Goal: Task Accomplishment & Management: Use online tool/utility

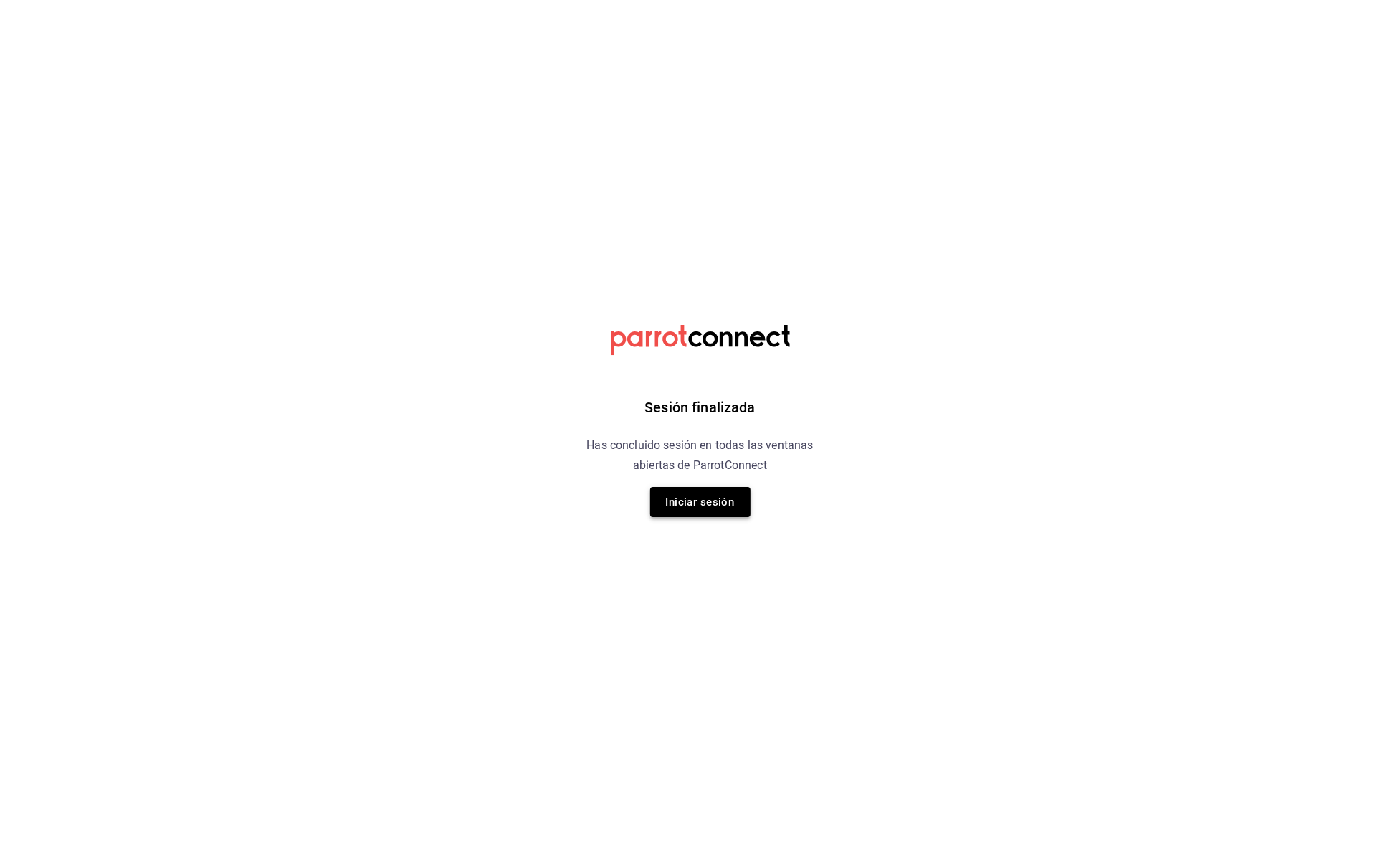
click at [651, 503] on button "Iniciar sesión" at bounding box center [700, 502] width 101 height 30
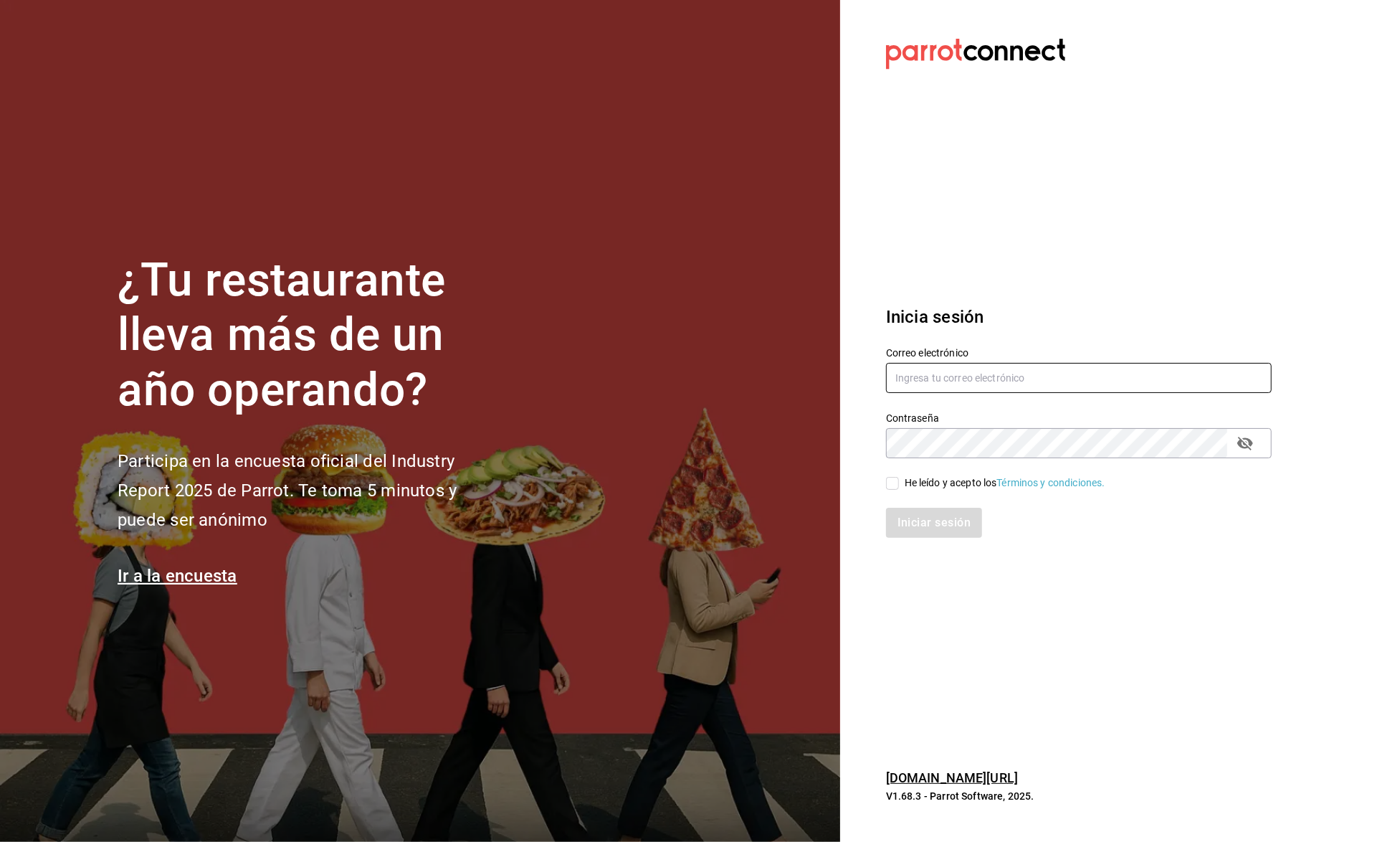
type input "sunfajuarez@gmail.com"
click at [962, 491] on div "Iniciar sesión" at bounding box center [1071, 514] width 403 height 47
click at [962, 483] on div "He leído y acepto los Términos y condiciones." at bounding box center [1005, 482] width 200 height 15
click at [899, 483] on input "He leído y acepto los Términos y condiciones." at bounding box center [893, 483] width 13 height 13
checkbox input "true"
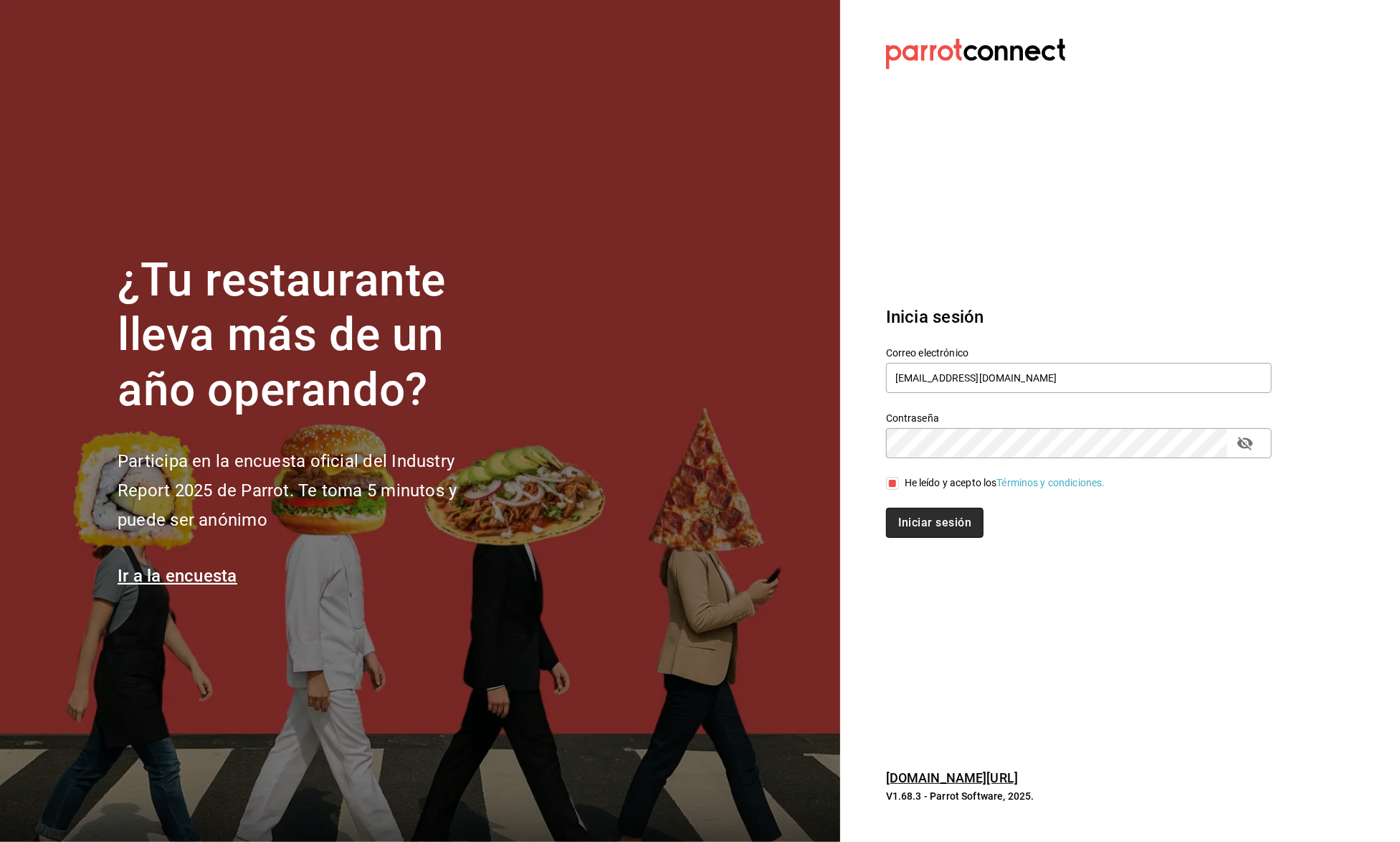
click at [935, 511] on button "Iniciar sesión" at bounding box center [936, 522] width 98 height 30
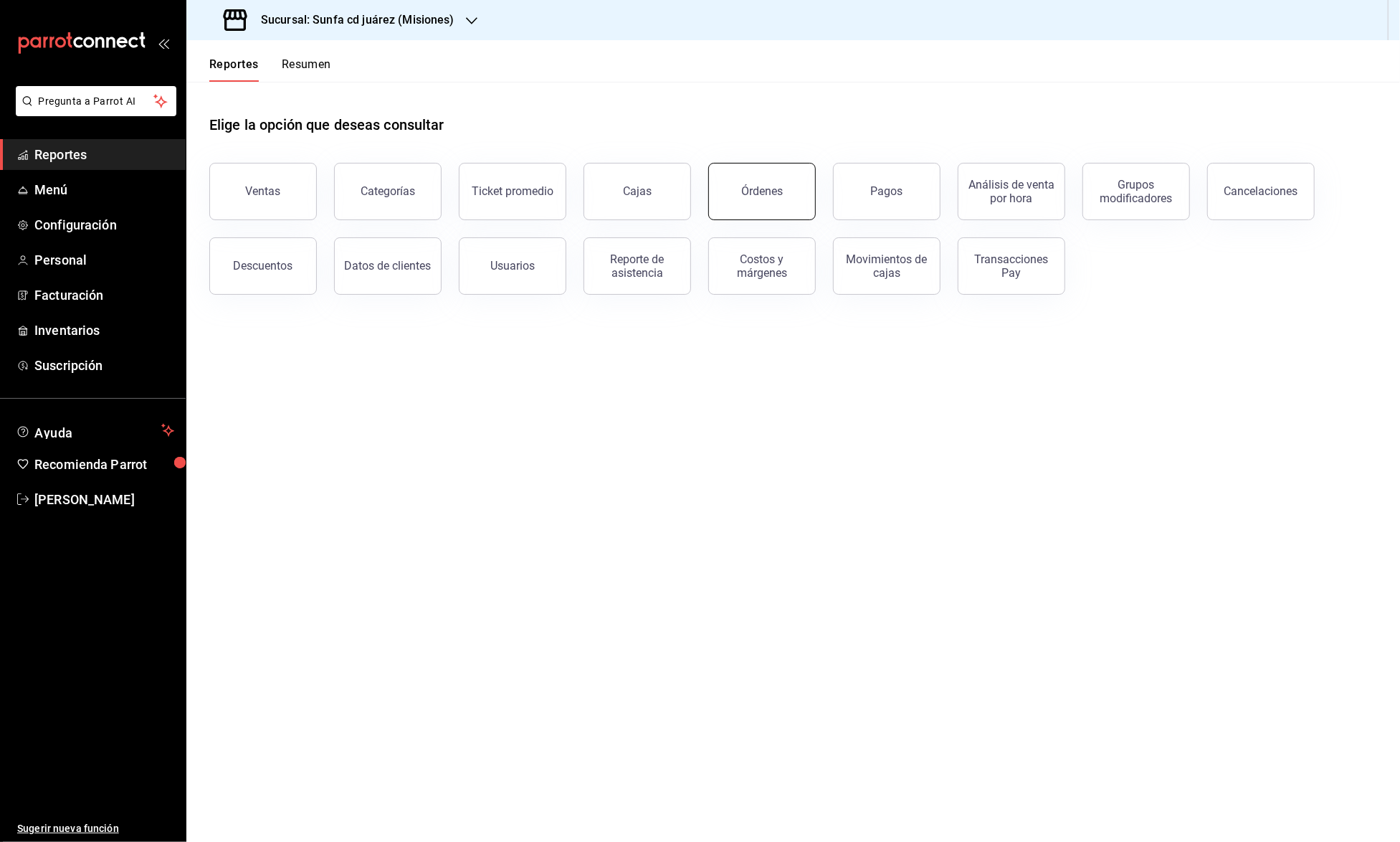
click at [749, 194] on div "Órdenes" at bounding box center [762, 192] width 42 height 14
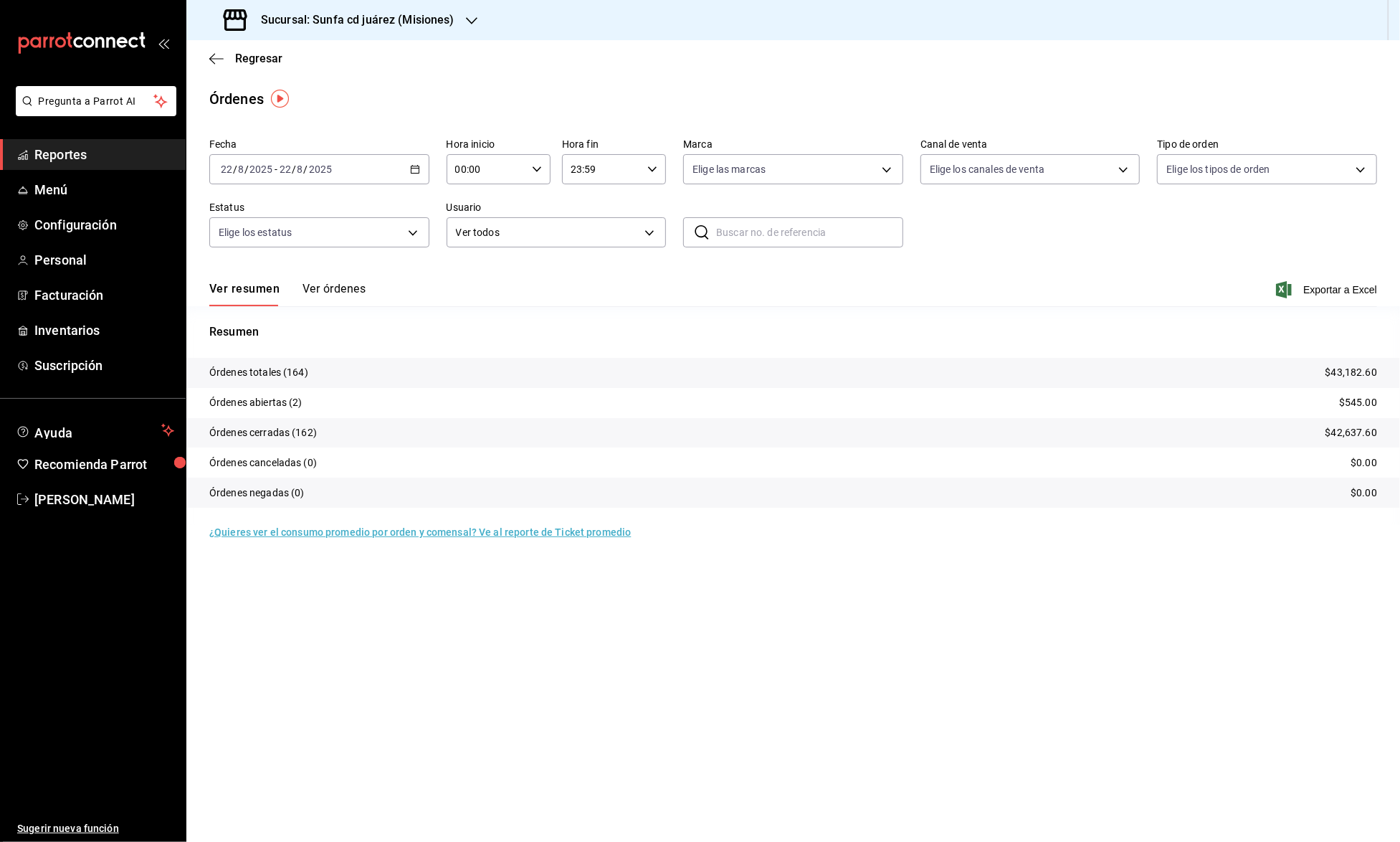
click at [325, 274] on div "Ver resumen Ver órdenes Exportar a Excel" at bounding box center [793, 286] width 1168 height 42
click at [333, 286] on button "Ver órdenes" at bounding box center [334, 293] width 64 height 24
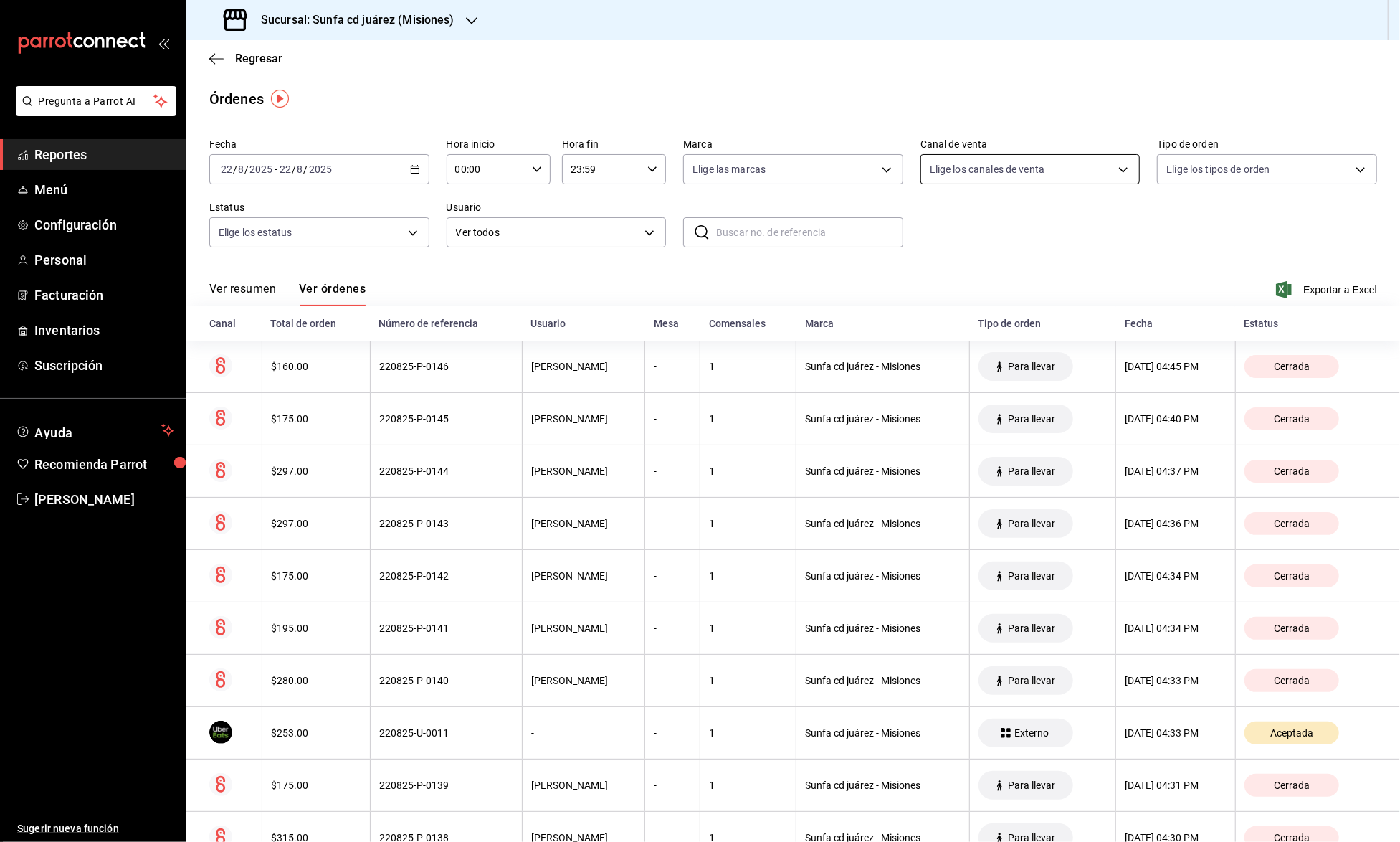
click at [1083, 159] on body "Pregunta a Parrot AI Reportes Menú Configuración Personal Facturación Inventari…" at bounding box center [700, 421] width 1400 height 842
click at [989, 336] on span "Rappi" at bounding box center [1047, 335] width 174 height 15
type input "RAPPI"
checkbox input "true"
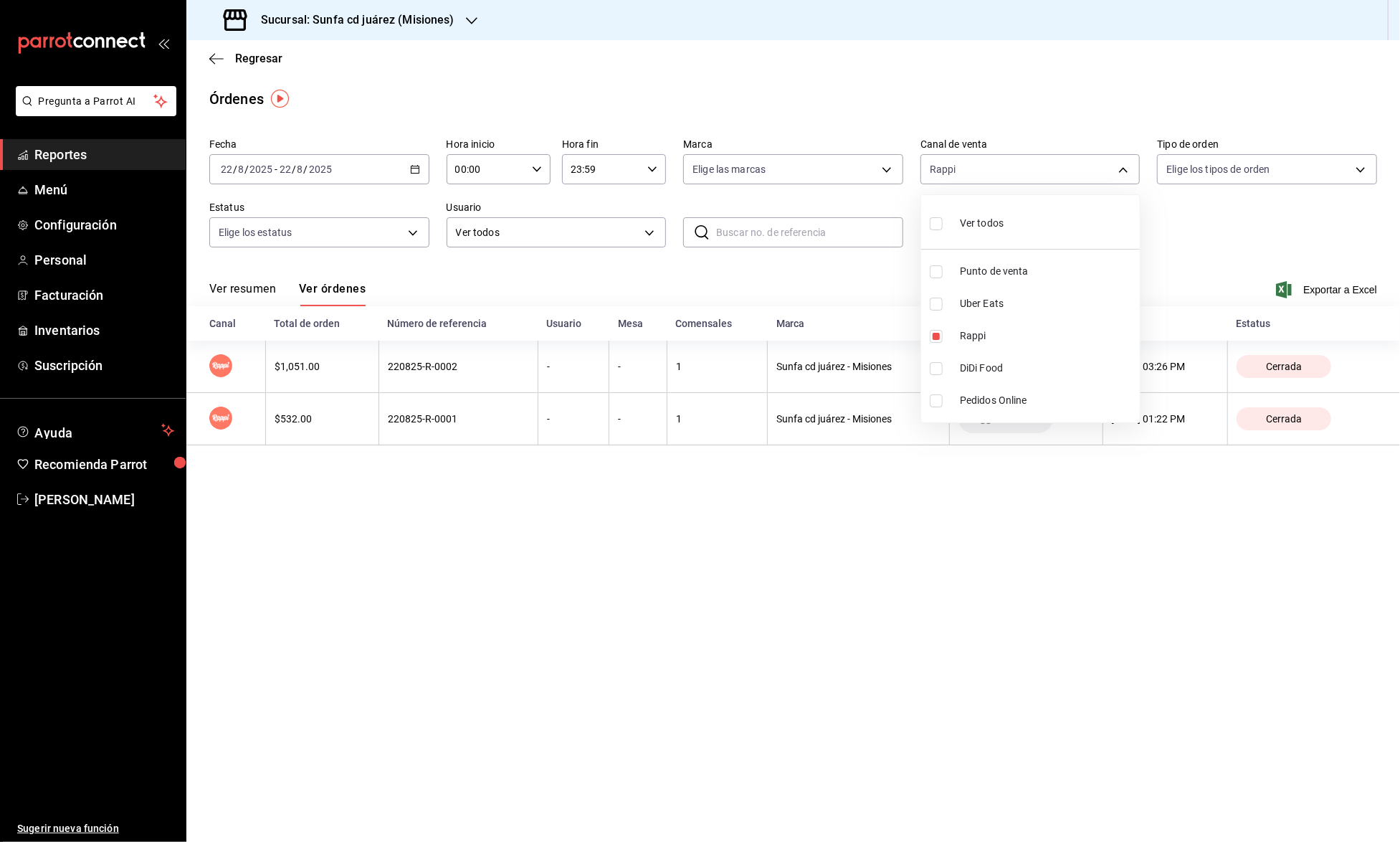
click at [873, 276] on div at bounding box center [700, 421] width 1400 height 842
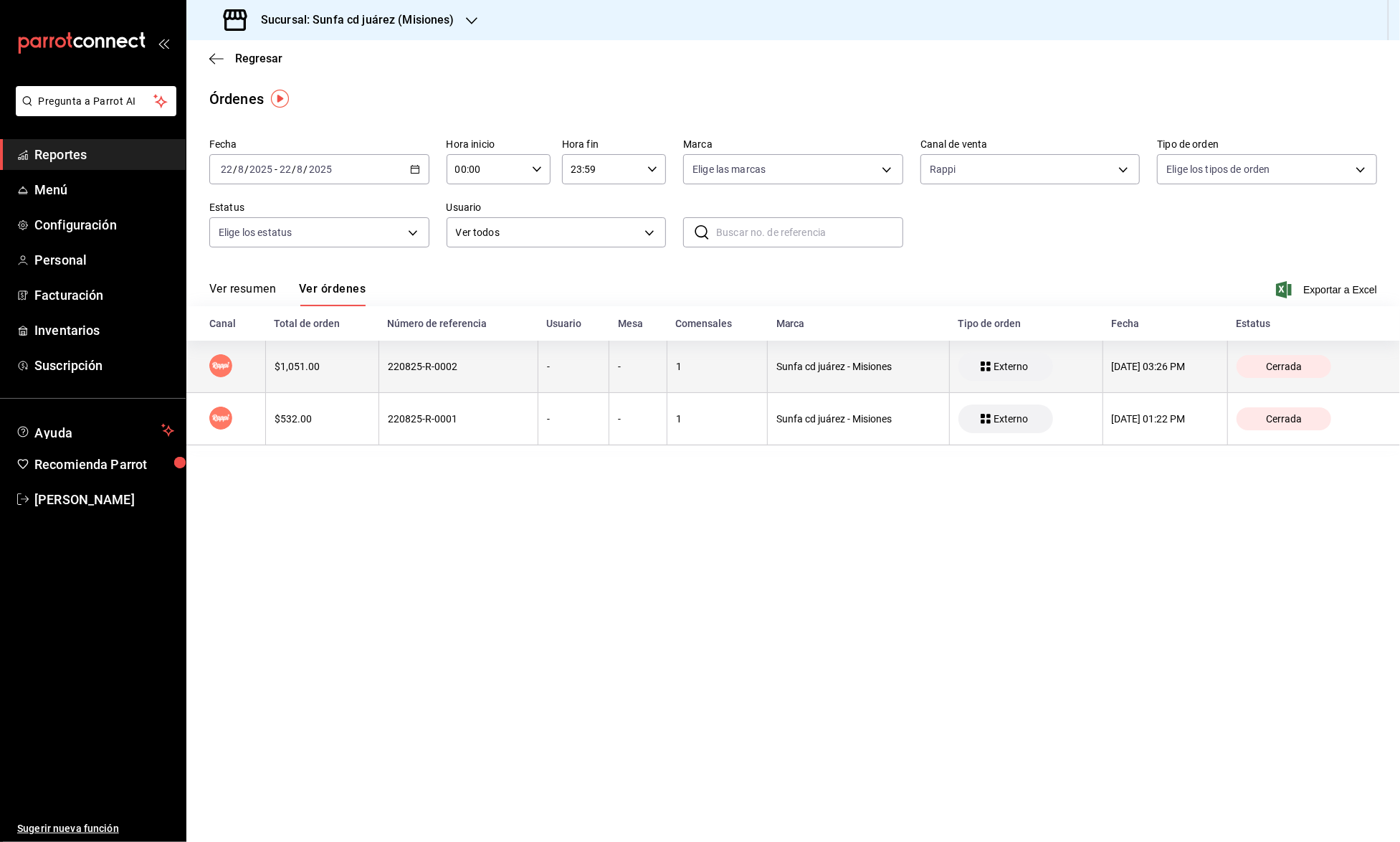
click at [360, 357] on th "$1,051.00" at bounding box center [322, 367] width 113 height 53
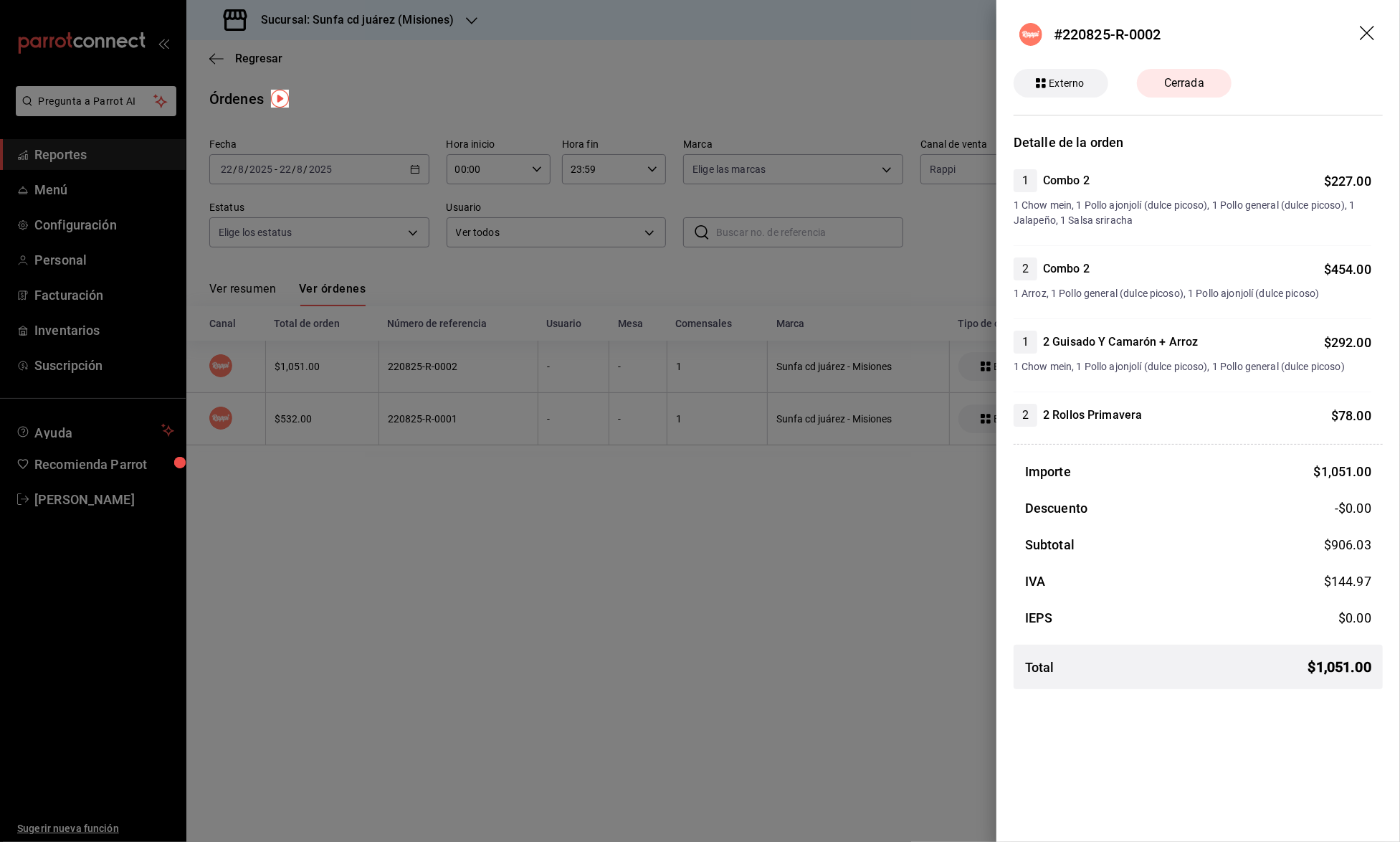
click at [1369, 42] on icon "drag" at bounding box center [1369, 34] width 18 height 18
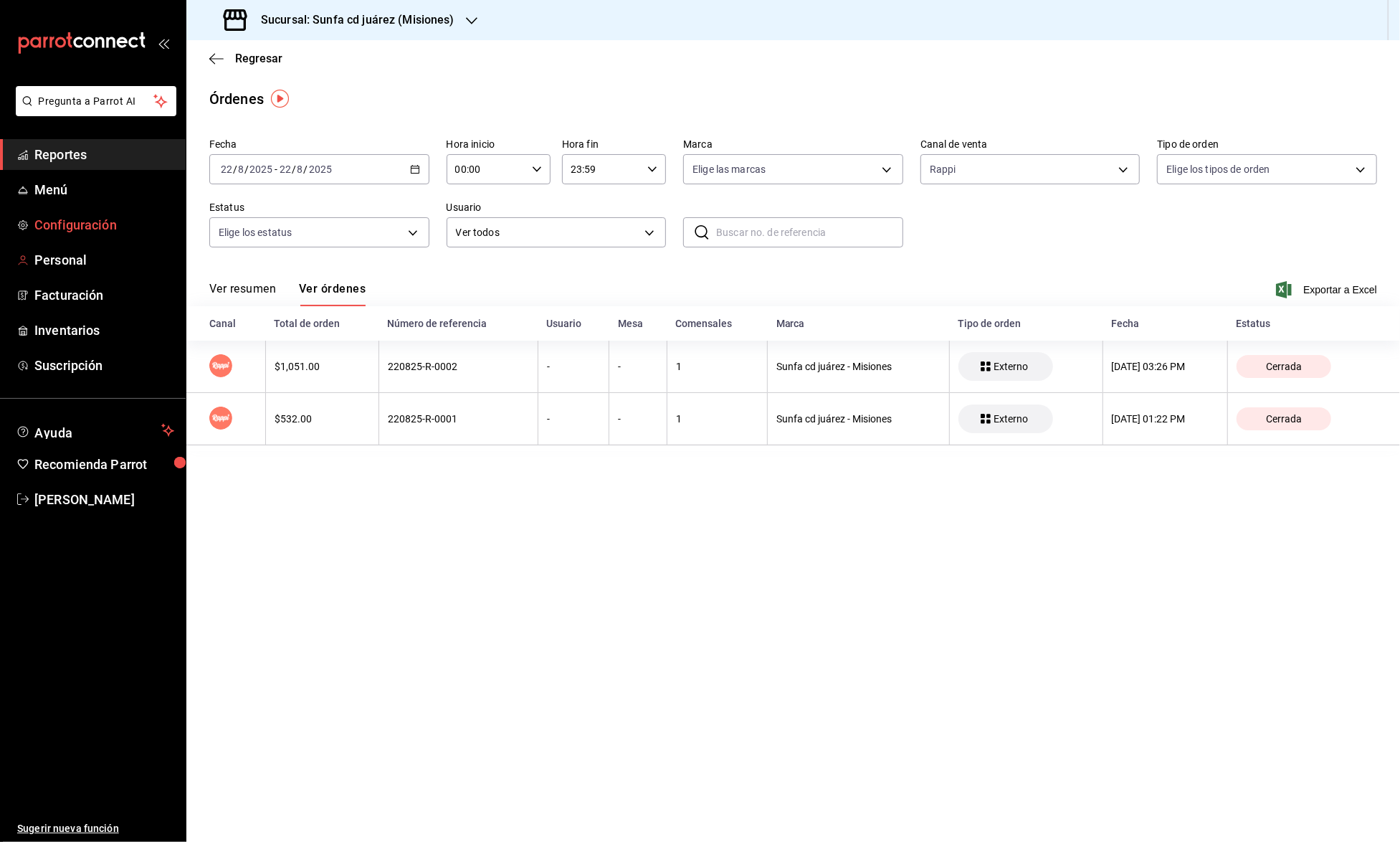
type input "RAPPI"
